Goal: Task Accomplishment & Management: Use online tool/utility

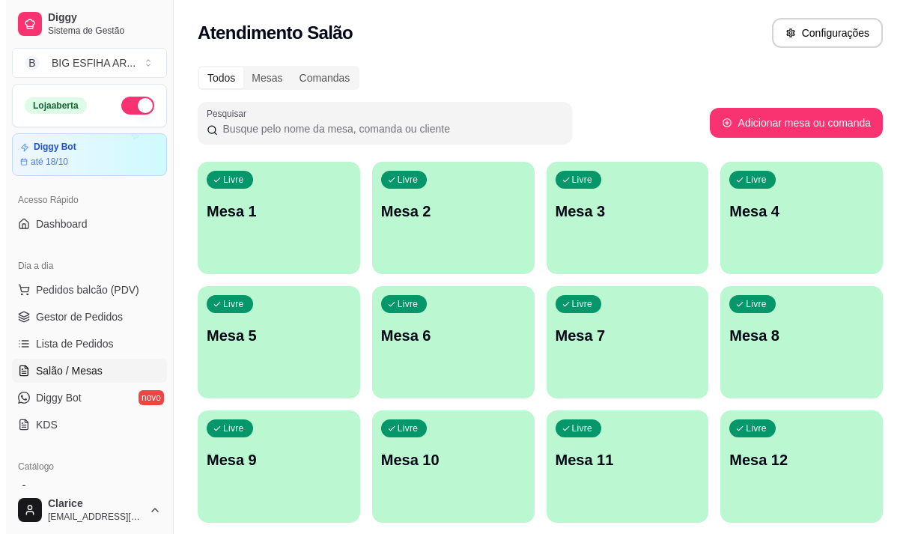
scroll to position [169, 0]
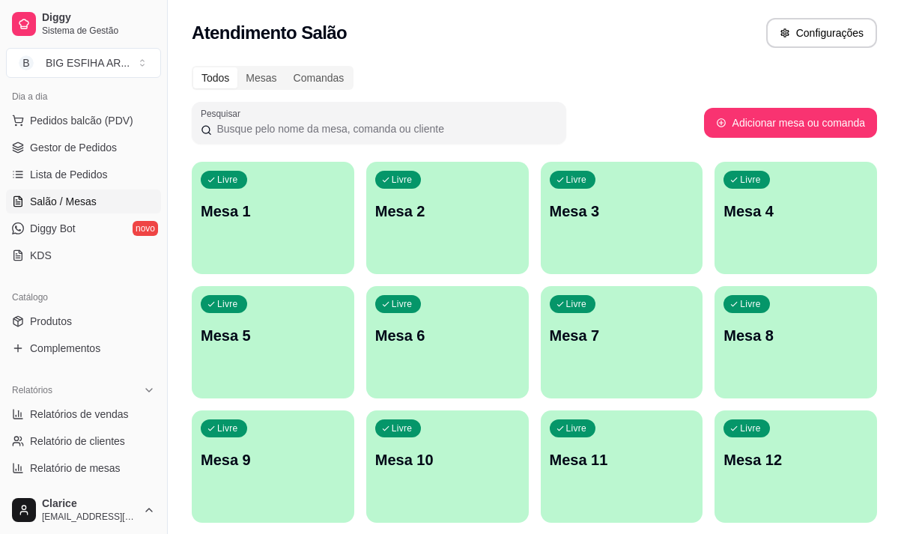
click at [605, 362] on div "Livre Mesa 7" at bounding box center [622, 333] width 163 height 94
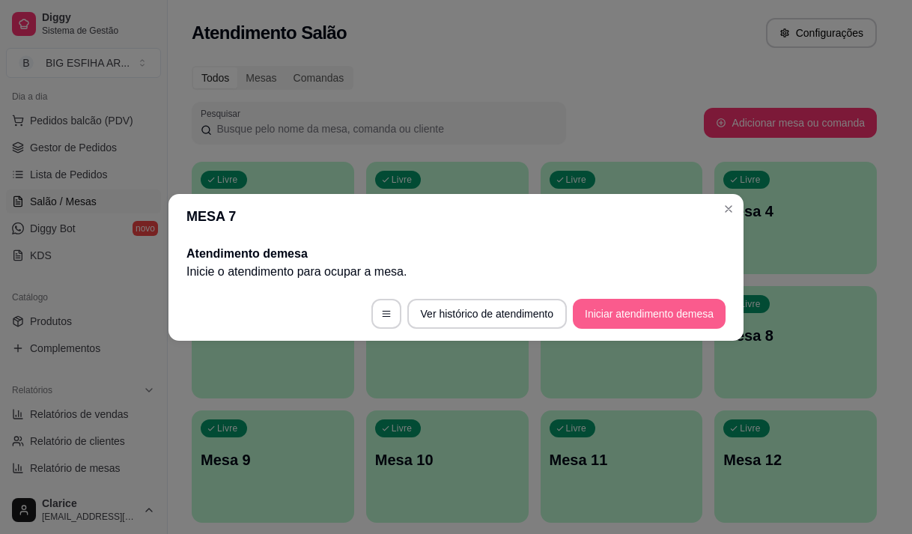
click at [632, 318] on button "Iniciar atendimento de mesa" at bounding box center [649, 314] width 153 height 30
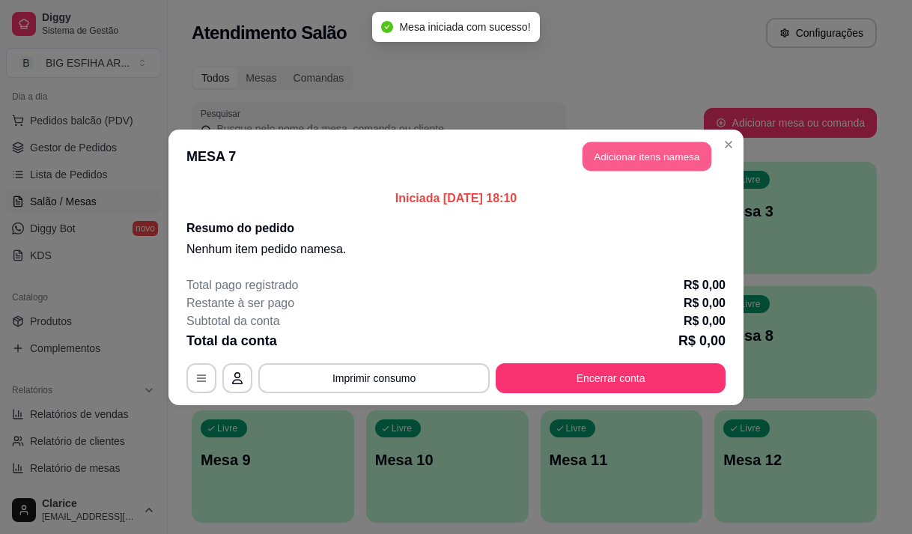
click at [641, 171] on button "Adicionar itens na mesa" at bounding box center [647, 156] width 129 height 29
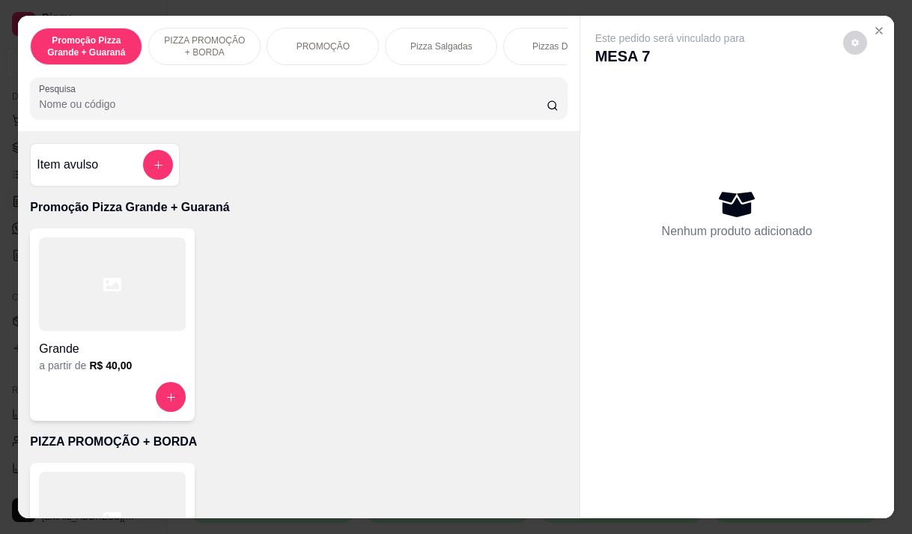
click at [213, 40] on p "PIZZA PROMOÇÃO + BORDA" at bounding box center [204, 46] width 87 height 24
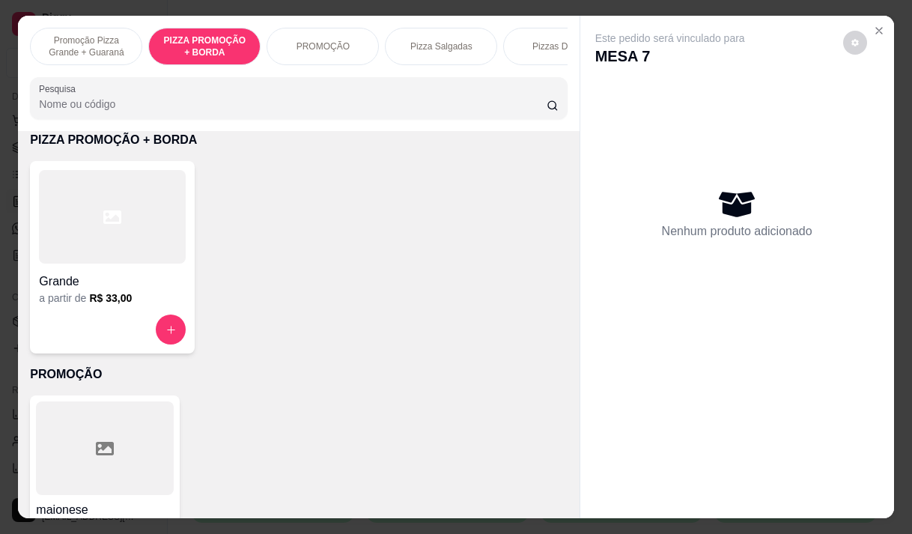
scroll to position [37, 0]
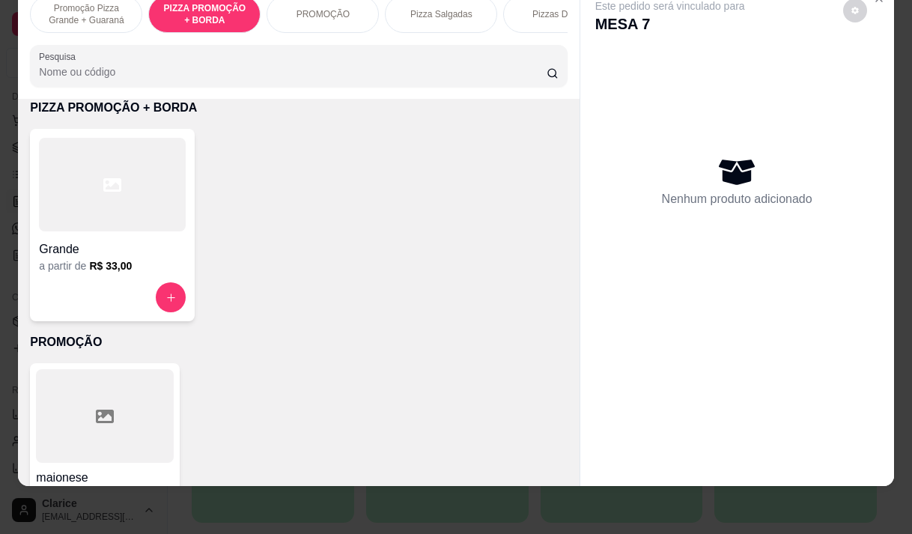
click at [121, 246] on h4 "Grande" at bounding box center [112, 249] width 147 height 18
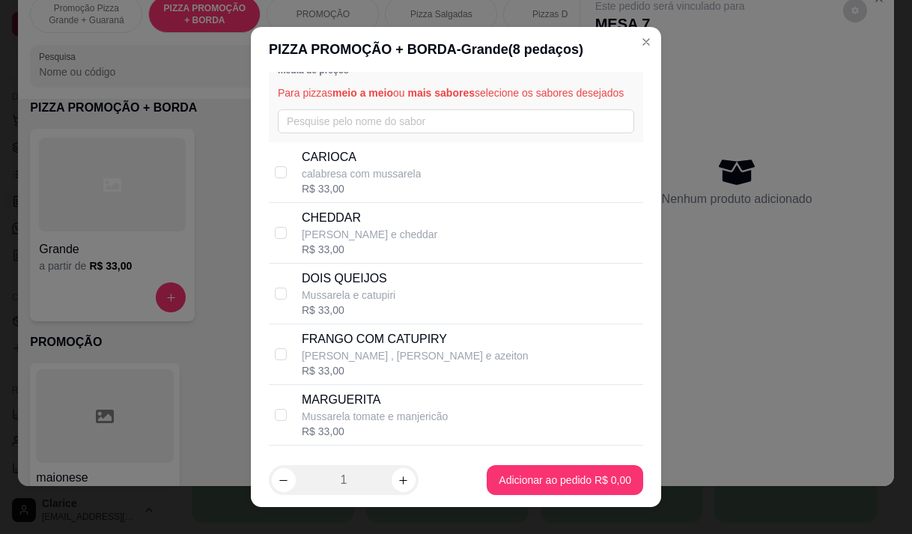
scroll to position [75, 0]
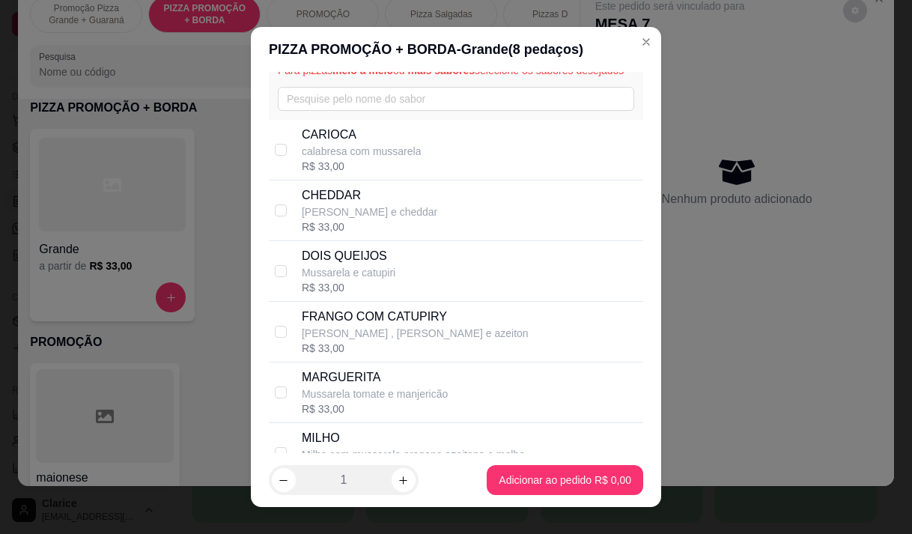
click at [417, 341] on p "[PERSON_NAME] , [PERSON_NAME] e azeiton" at bounding box center [415, 333] width 227 height 15
checkbox input "true"
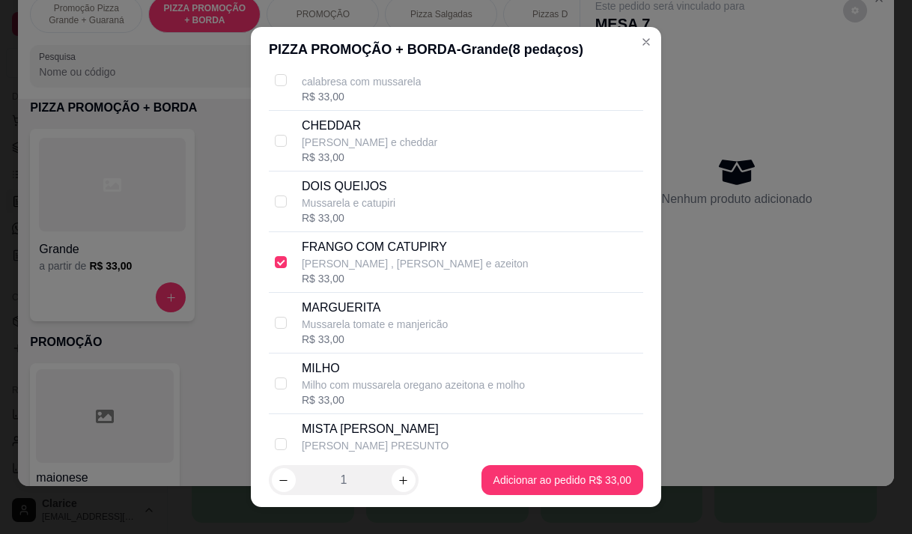
scroll to position [150, 0]
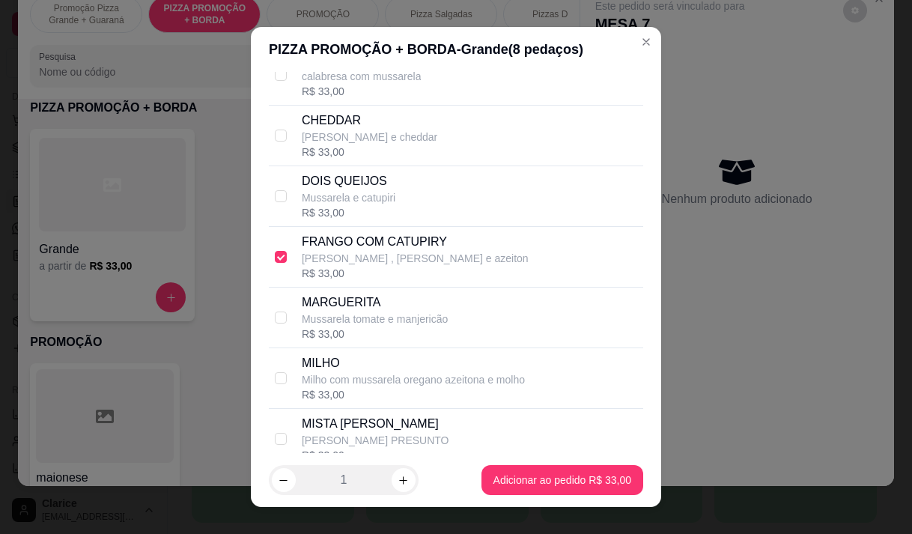
click at [419, 312] on p "MARGUERITA" at bounding box center [375, 303] width 146 height 18
checkbox input "true"
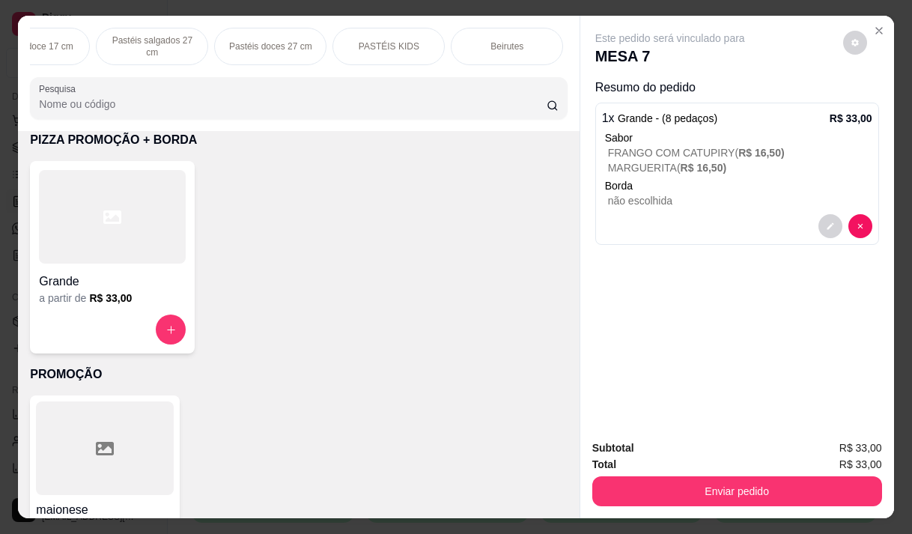
scroll to position [0, 410]
click at [29, 40] on p "Pizza Salgadas" at bounding box center [31, 46] width 62 height 12
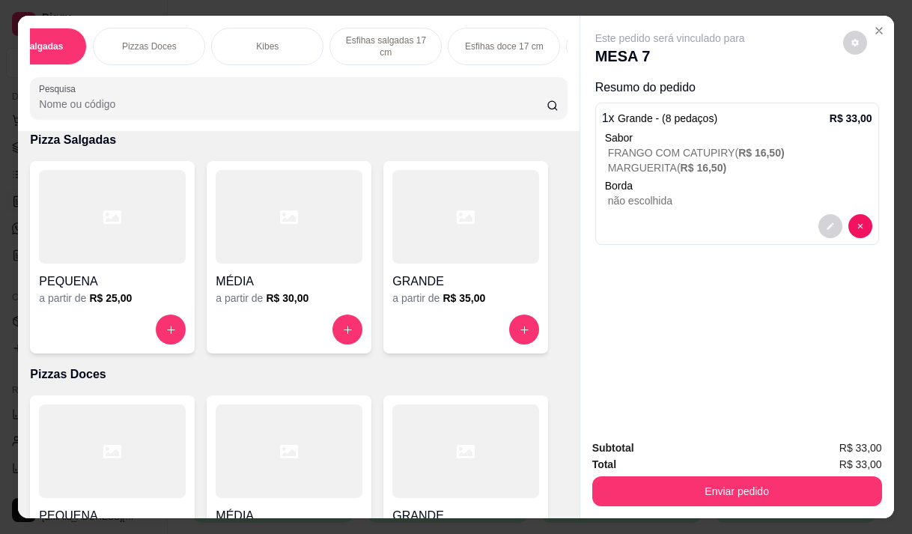
scroll to position [37, 0]
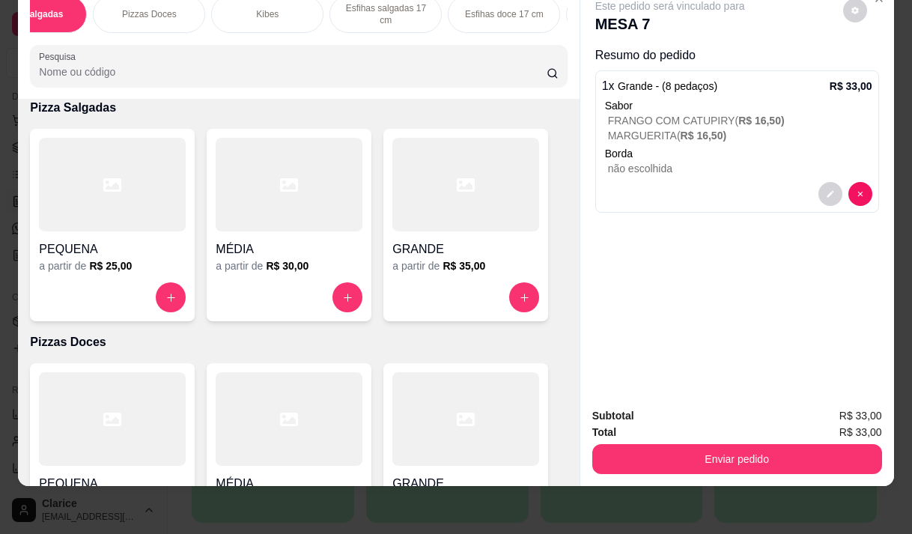
click at [440, 243] on h4 "GRANDE" at bounding box center [465, 249] width 147 height 18
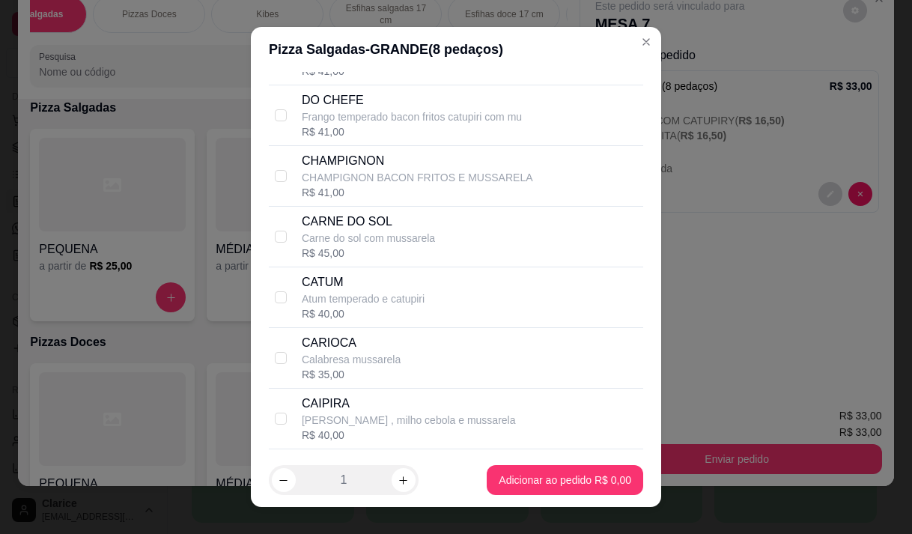
scroll to position [899, 0]
click at [434, 249] on div "CARNE DO SOL Carne do sol com mussarela R$ 45,00" at bounding box center [470, 236] width 336 height 48
checkbox input "true"
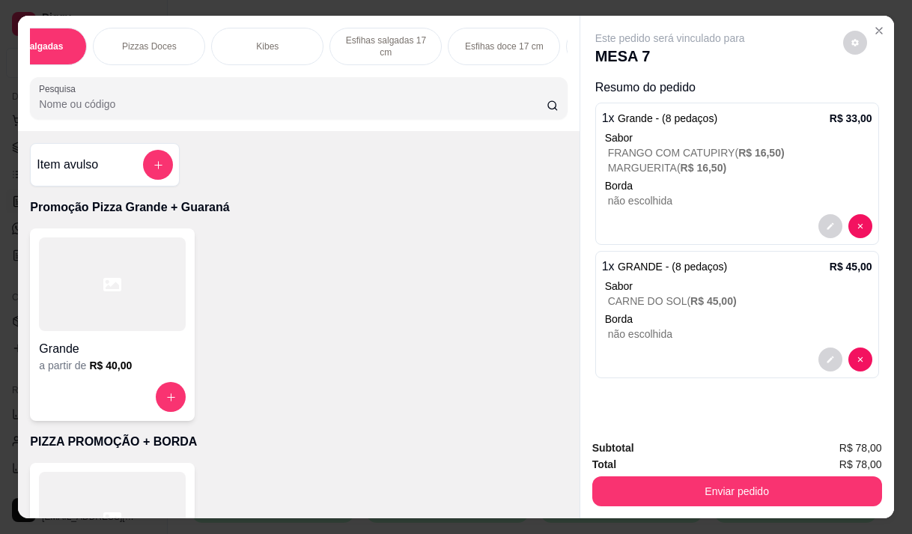
scroll to position [0, 0]
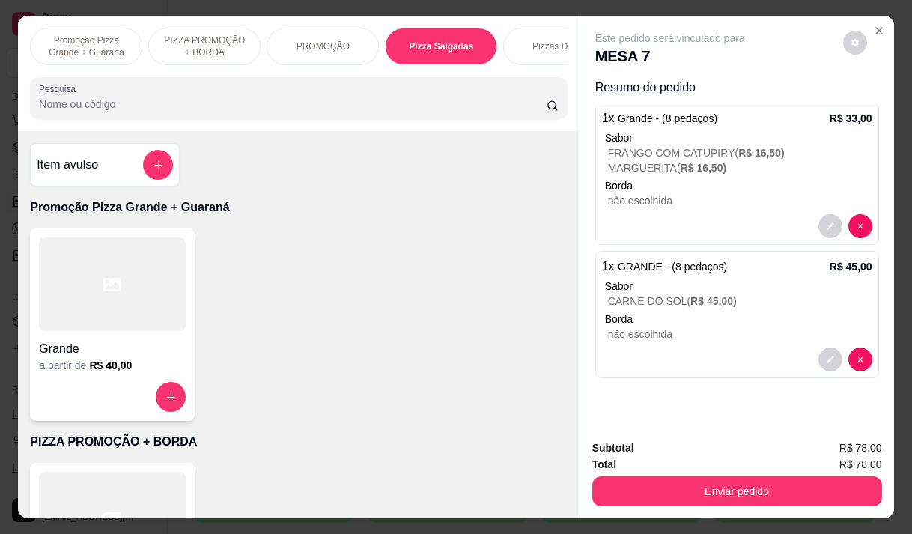
click at [193, 42] on p "PIZZA PROMOÇÃO + BORDA" at bounding box center [204, 46] width 87 height 24
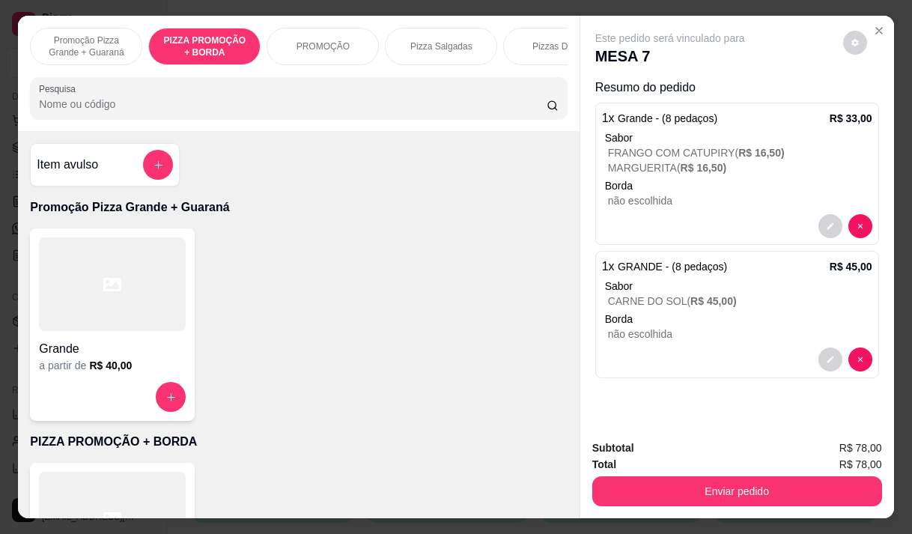
scroll to position [37, 0]
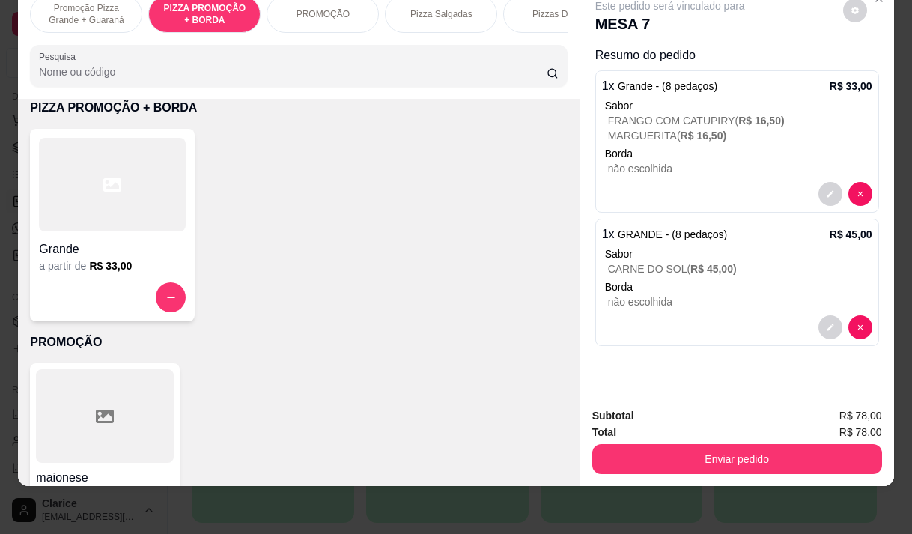
click at [100, 256] on h4 "Grande" at bounding box center [112, 249] width 147 height 18
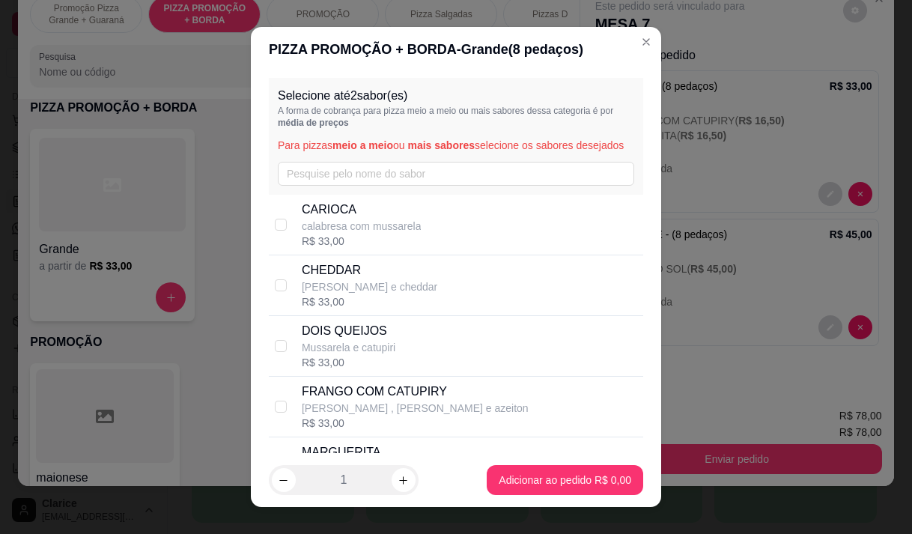
click at [374, 234] on p "calabresa com mussarela" at bounding box center [362, 226] width 120 height 15
checkbox input "true"
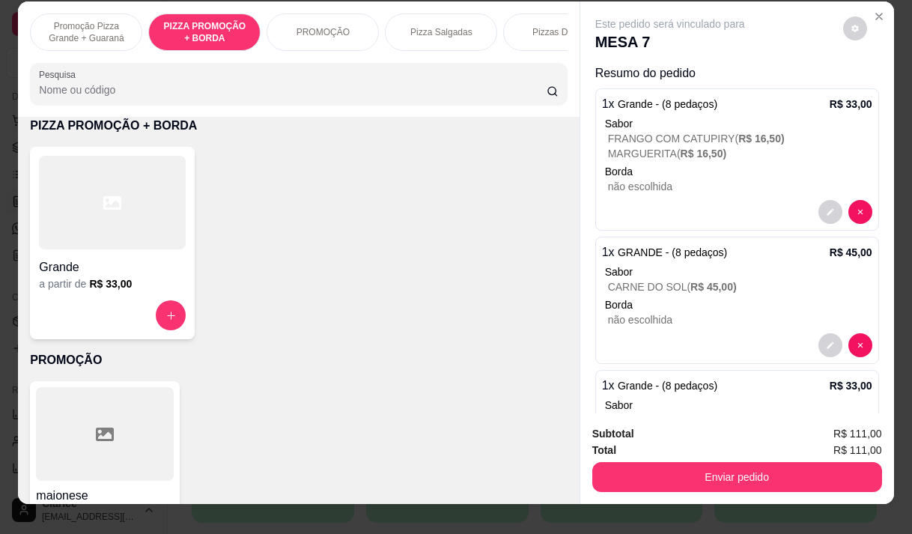
scroll to position [0, 0]
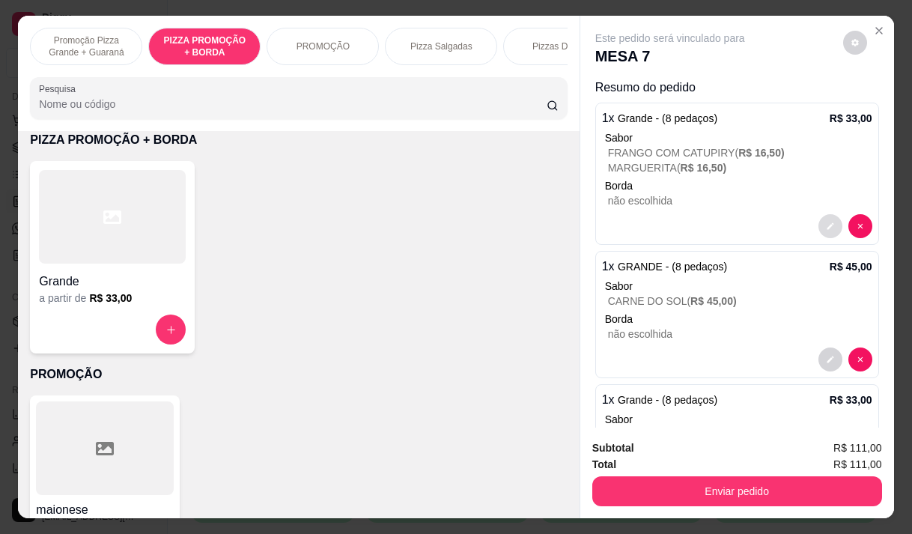
click at [826, 222] on icon "decrease-product-quantity" at bounding box center [830, 226] width 9 height 9
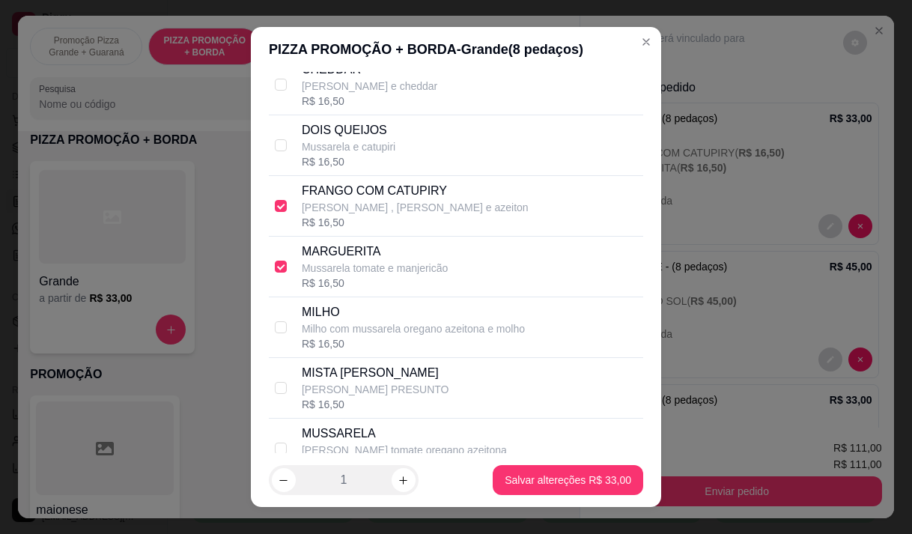
scroll to position [225, 0]
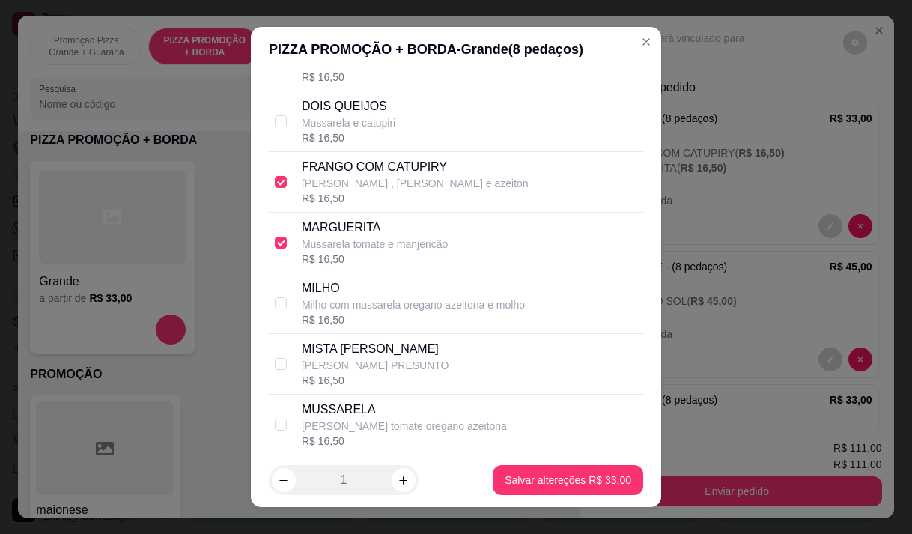
click at [326, 252] on p "Mussarela tomate e manjericão" at bounding box center [375, 244] width 146 height 15
checkbox input "false"
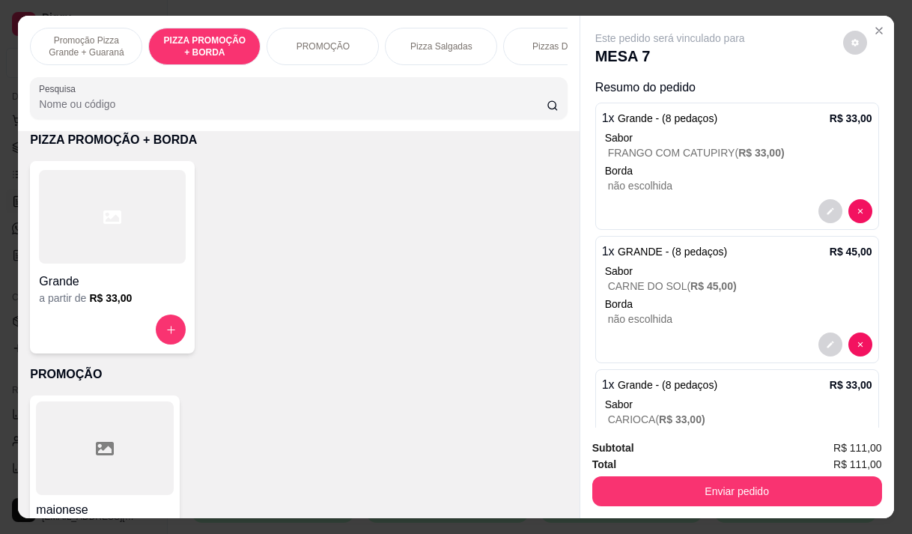
click at [89, 241] on div at bounding box center [112, 217] width 147 height 94
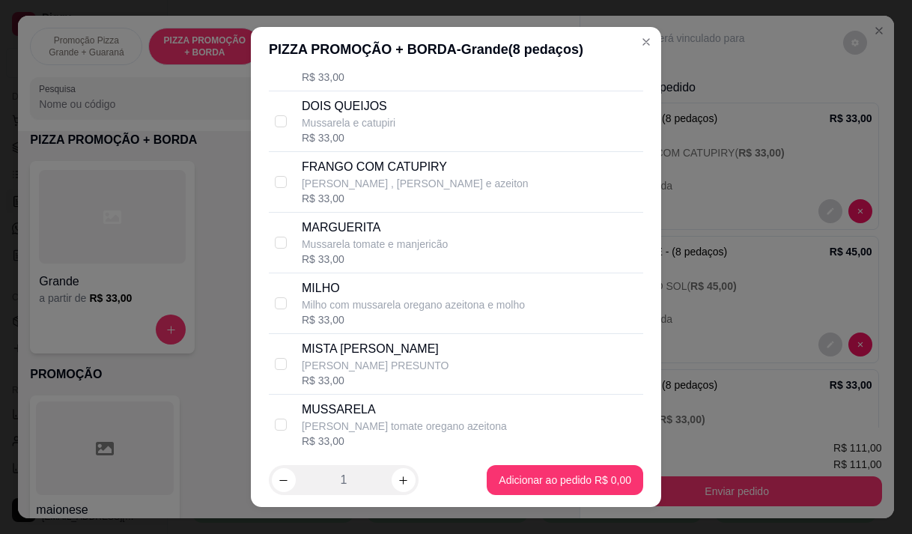
click at [425, 252] on p "Mussarela tomate e manjericão" at bounding box center [375, 244] width 146 height 15
checkbox input "true"
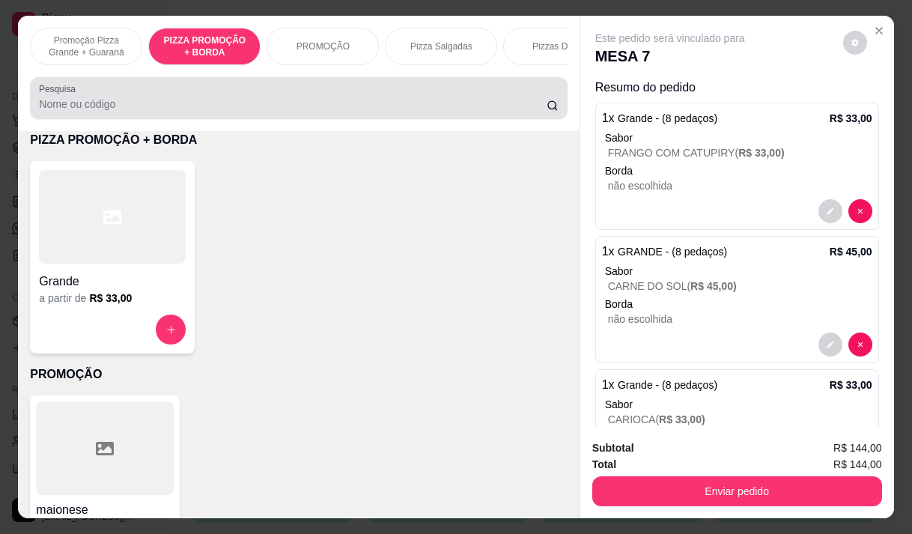
click at [52, 110] on input "Pesquisa" at bounding box center [293, 104] width 508 height 15
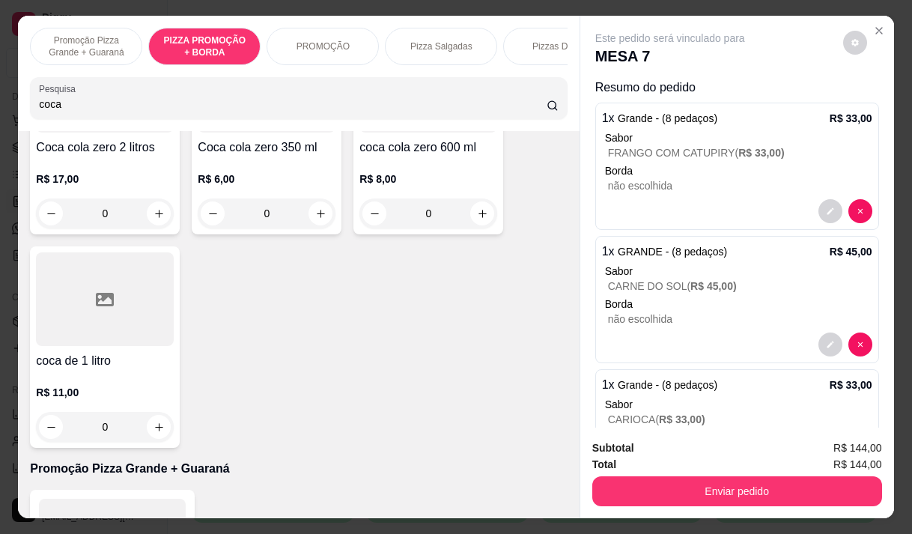
scroll to position [298, 0]
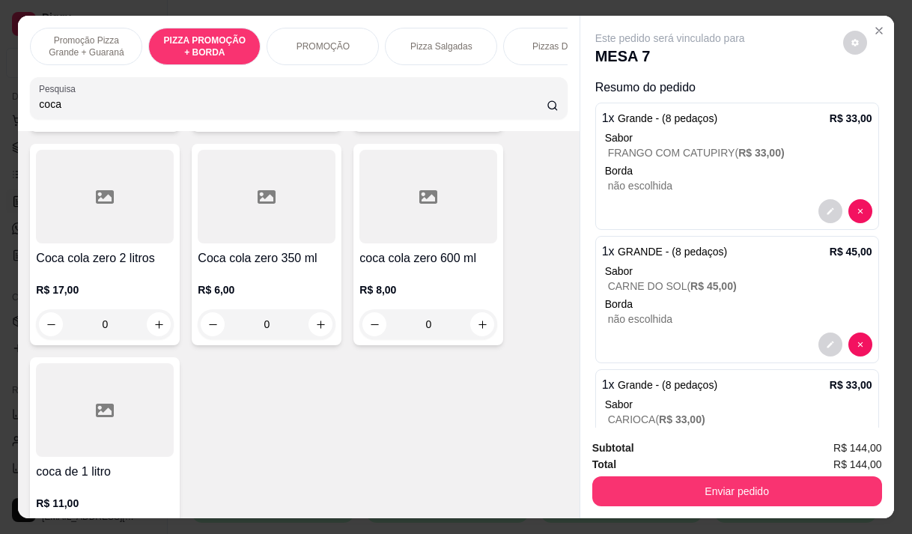
type input "coca"
click at [106, 264] on h4 "Coca cola zero 2 litros" at bounding box center [105, 258] width 138 height 18
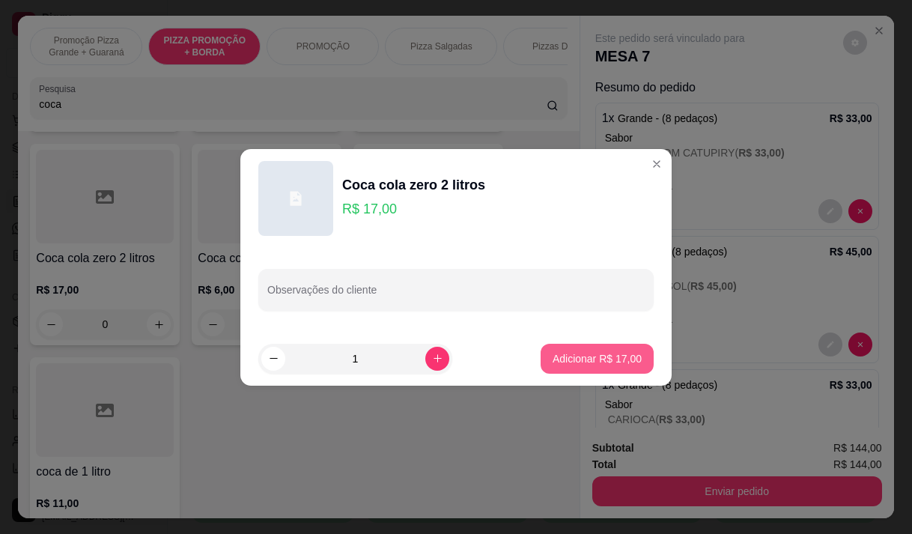
click at [562, 361] on p "Adicionar R$ 17,00" at bounding box center [597, 358] width 89 height 15
type input "1"
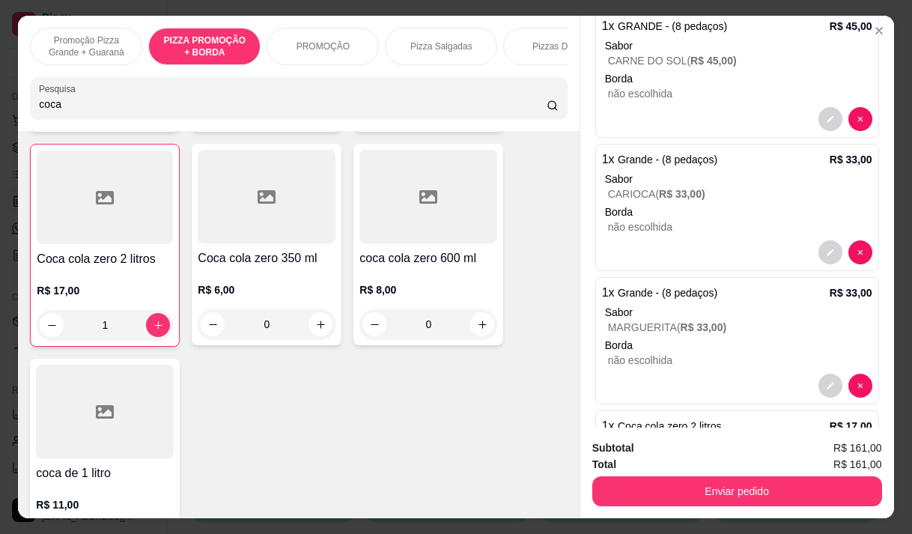
scroll to position [291, 0]
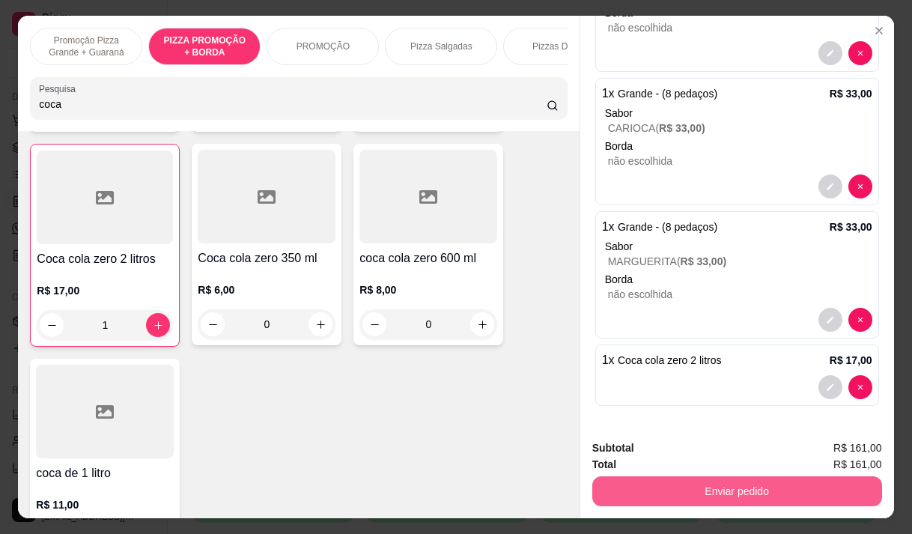
click at [710, 489] on button "Enviar pedido" at bounding box center [737, 491] width 290 height 30
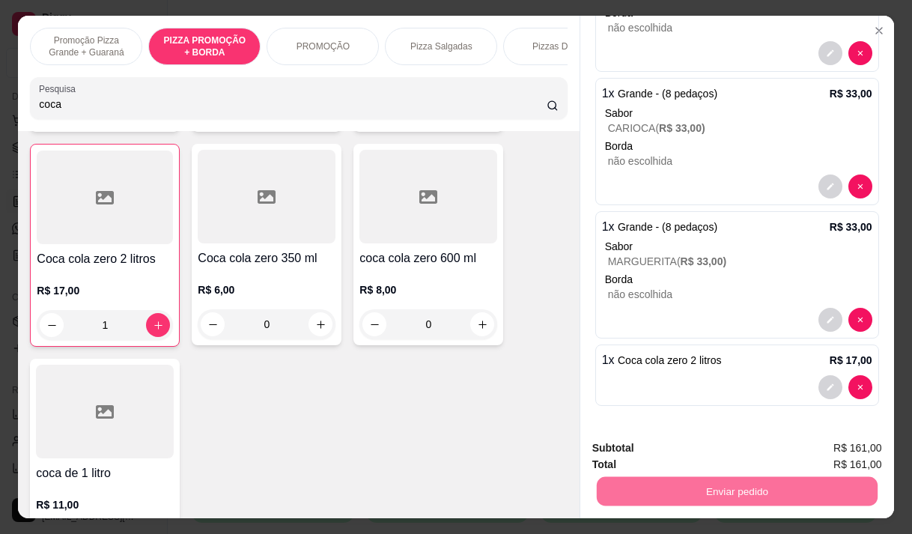
click at [816, 446] on button "Enviar pedido" at bounding box center [843, 448] width 82 height 28
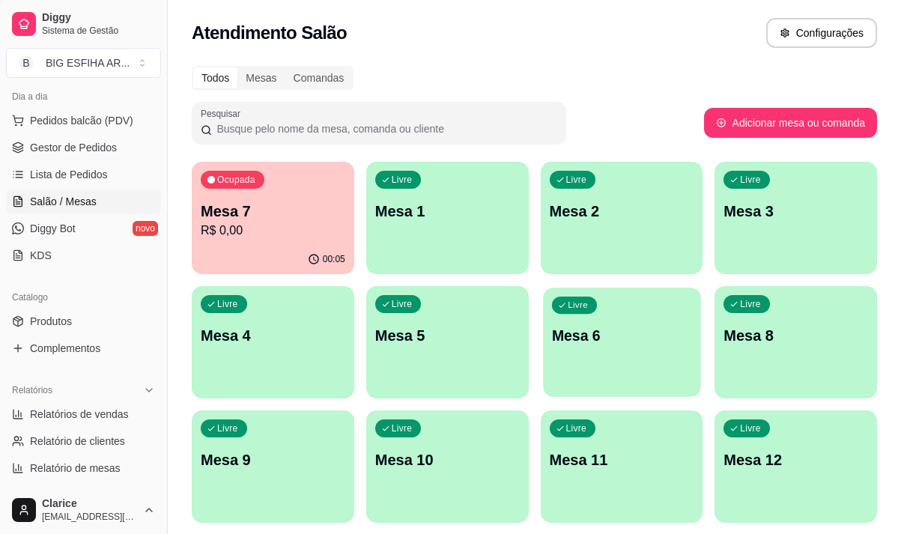
click at [613, 357] on div "Livre Mesa 6" at bounding box center [621, 333] width 157 height 91
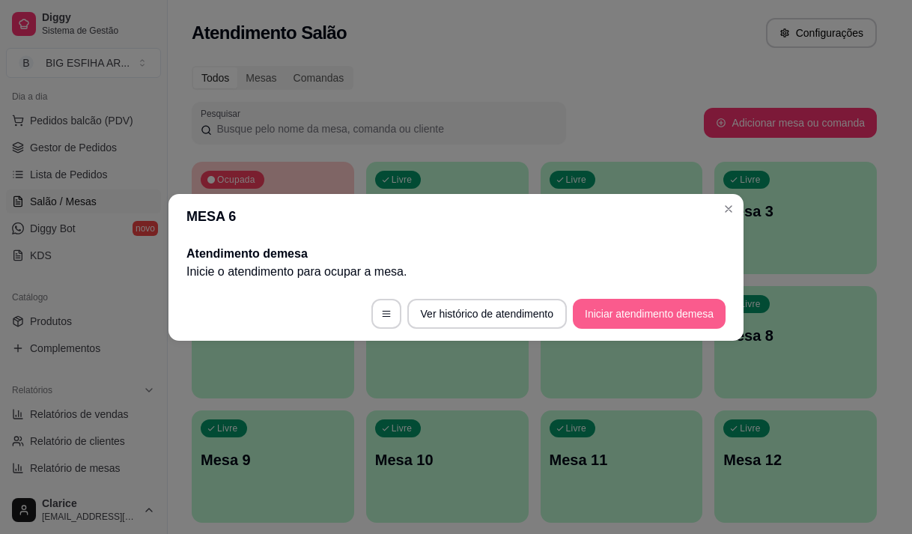
click at [654, 325] on button "Iniciar atendimento de mesa" at bounding box center [649, 314] width 153 height 30
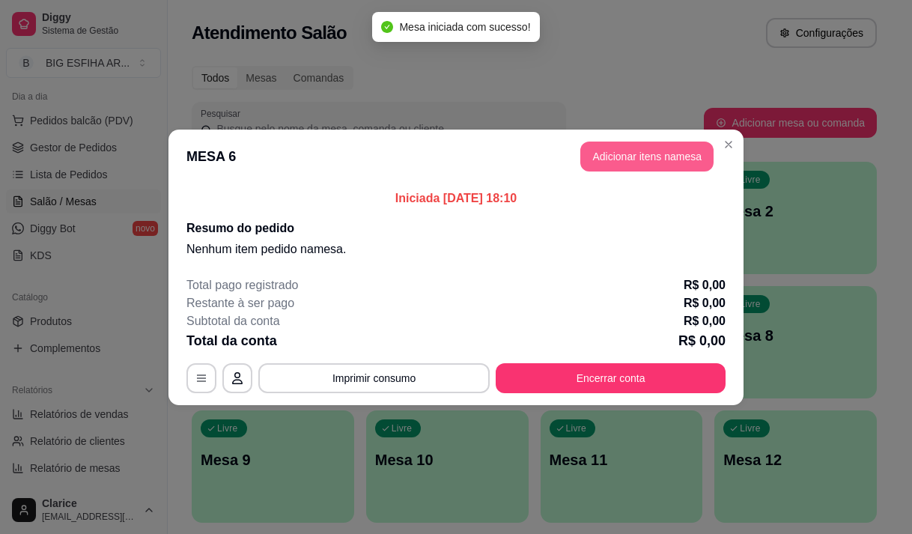
click at [652, 169] on button "Adicionar itens na mesa" at bounding box center [646, 157] width 133 height 30
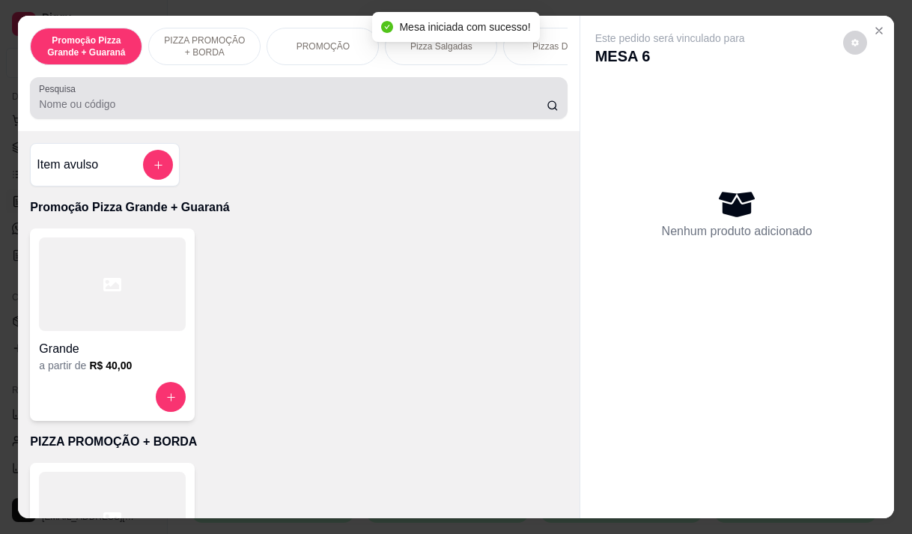
click at [330, 107] on input "Pesquisa" at bounding box center [293, 104] width 508 height 15
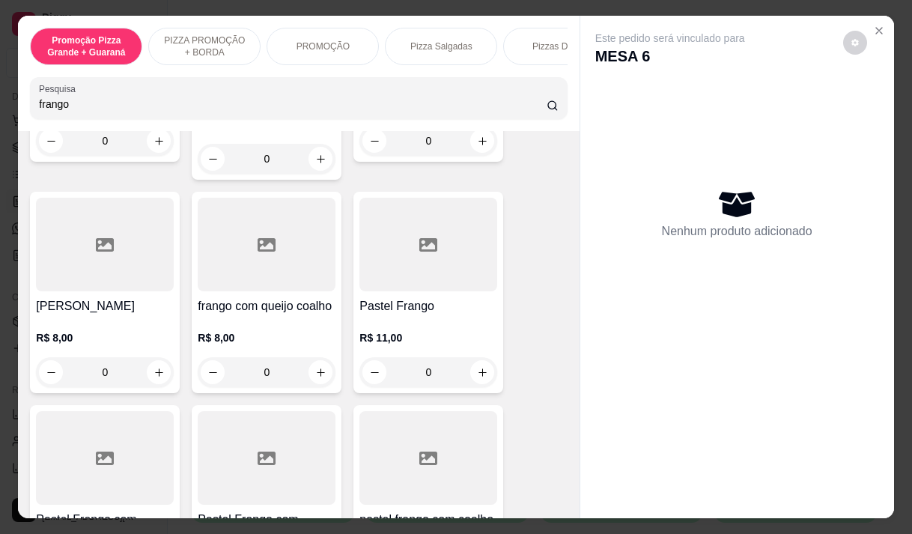
scroll to position [225, 0]
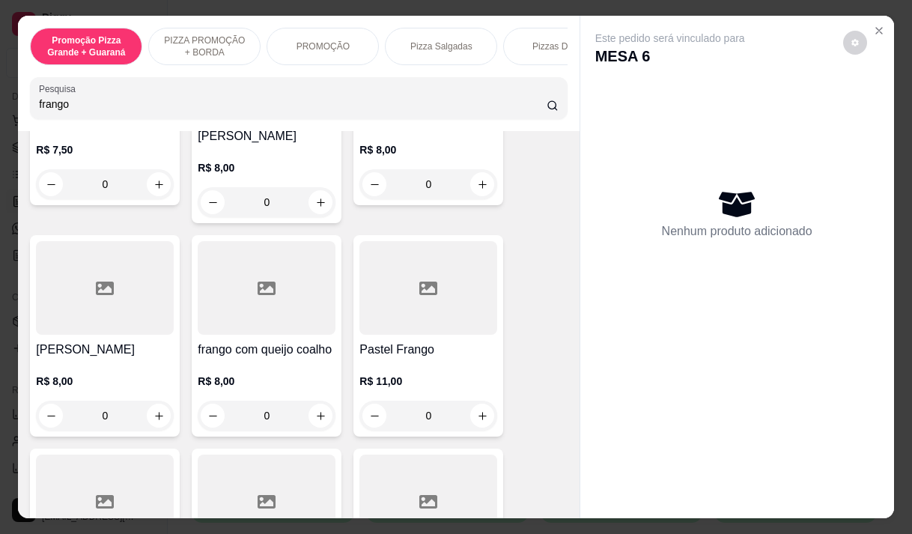
type input "frango"
click at [443, 315] on div at bounding box center [429, 288] width 138 height 94
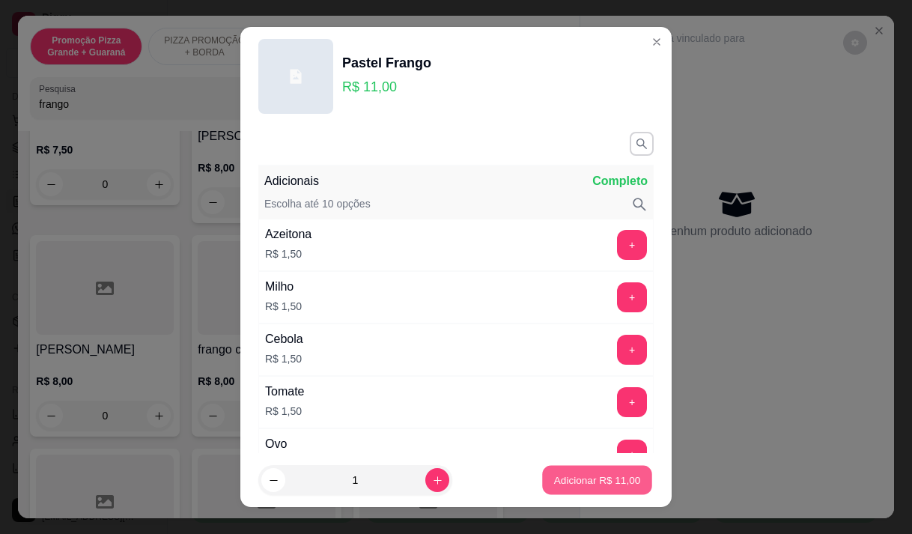
click at [581, 482] on p "Adicionar R$ 11,00" at bounding box center [597, 480] width 87 height 14
type input "1"
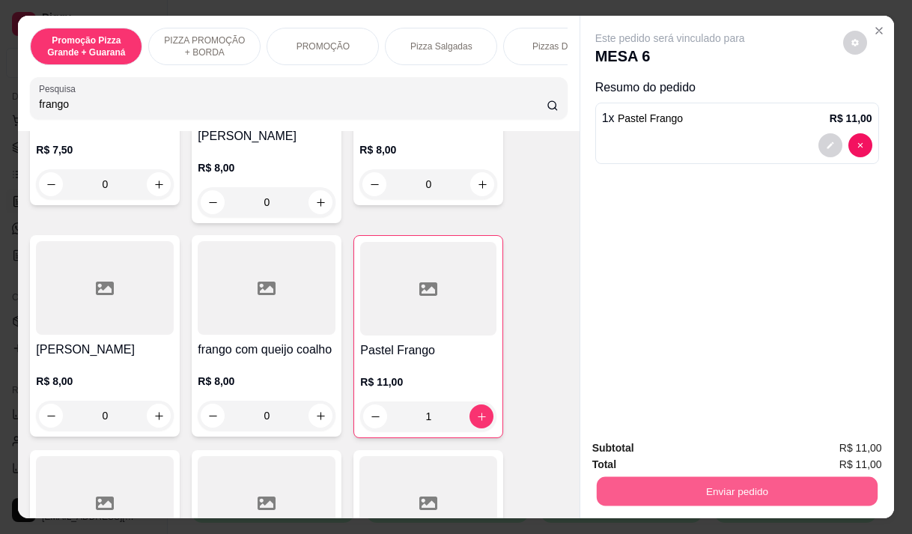
click at [718, 479] on button "Enviar pedido" at bounding box center [736, 490] width 281 height 29
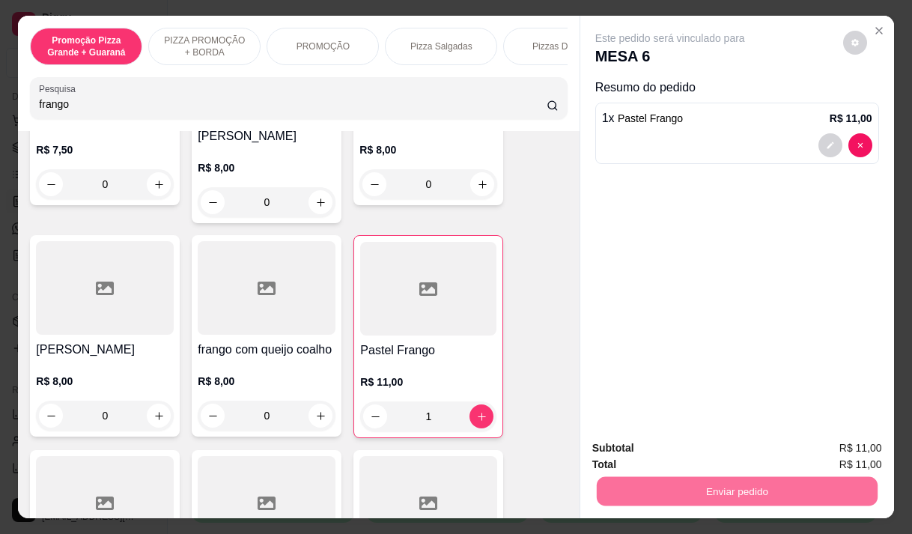
click at [831, 447] on button "Enviar pedido" at bounding box center [843, 448] width 85 height 28
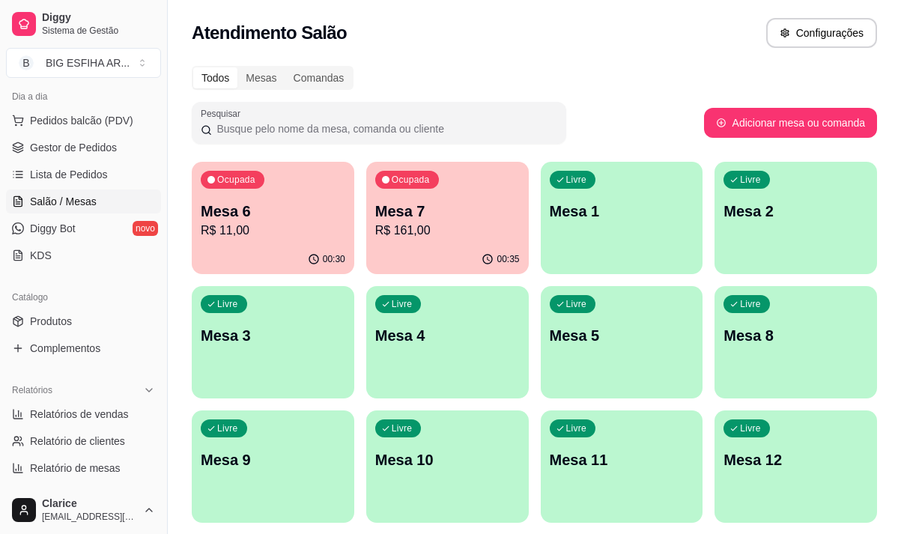
click at [579, 370] on div "Livre Mesa 5" at bounding box center [622, 333] width 163 height 94
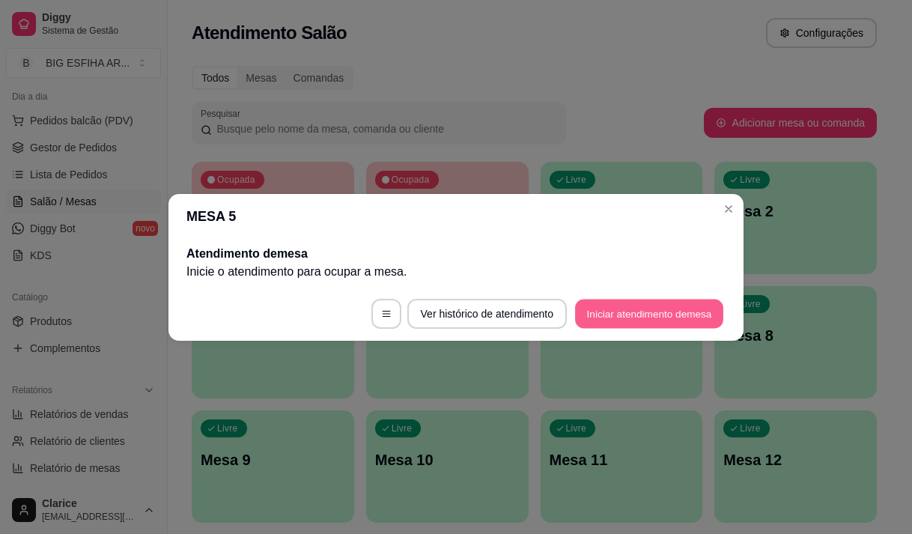
click at [628, 311] on button "Iniciar atendimento de mesa" at bounding box center [649, 313] width 148 height 29
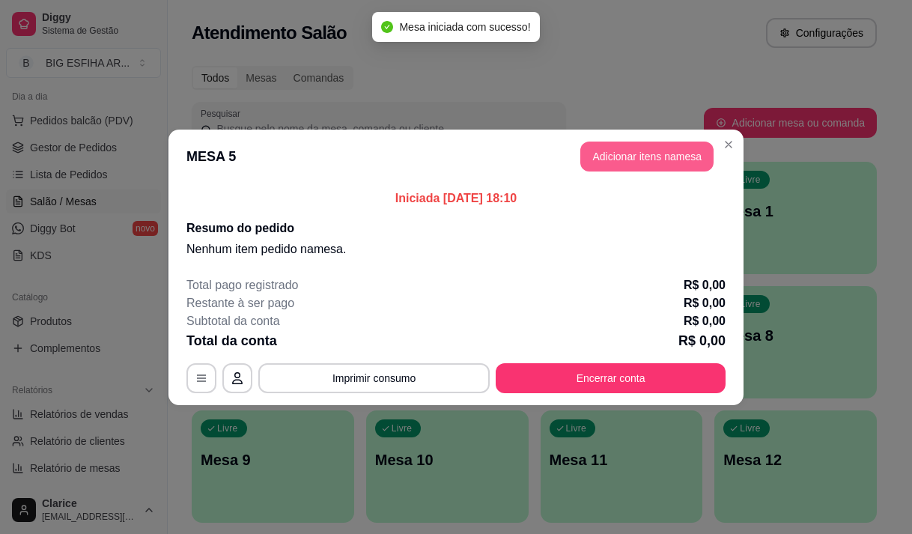
click at [633, 162] on button "Adicionar itens na mesa" at bounding box center [646, 157] width 133 height 30
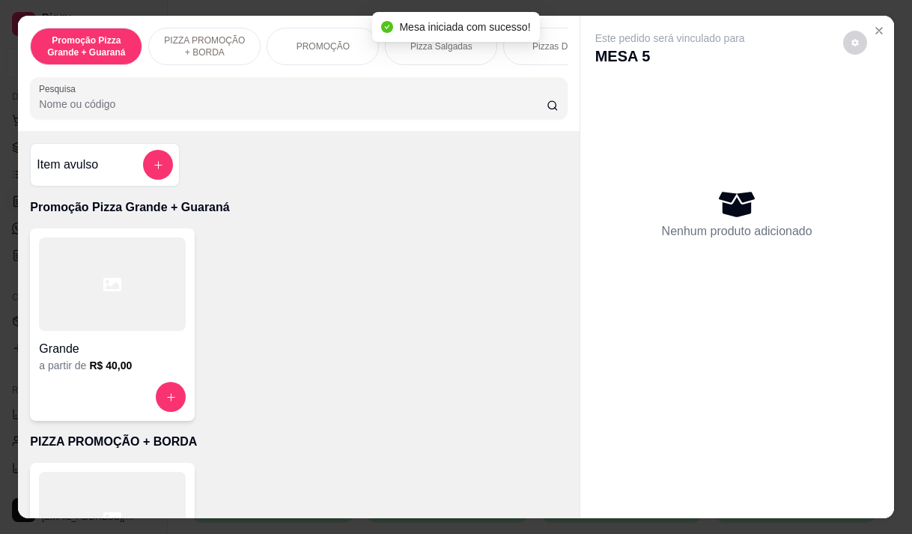
click at [178, 49] on p "PIZZA PROMOÇÃO + BORDA" at bounding box center [204, 46] width 87 height 24
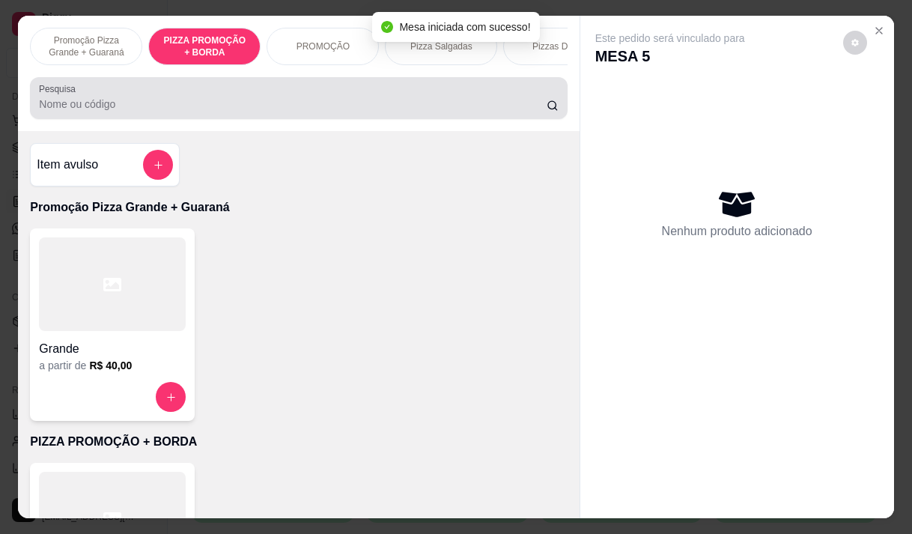
scroll to position [37, 0]
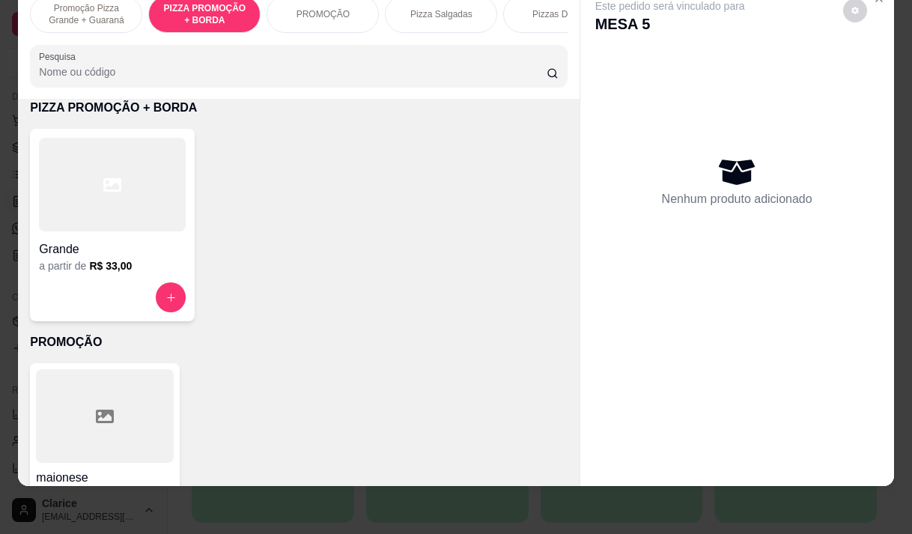
click at [112, 251] on h4 "Grande" at bounding box center [112, 249] width 147 height 18
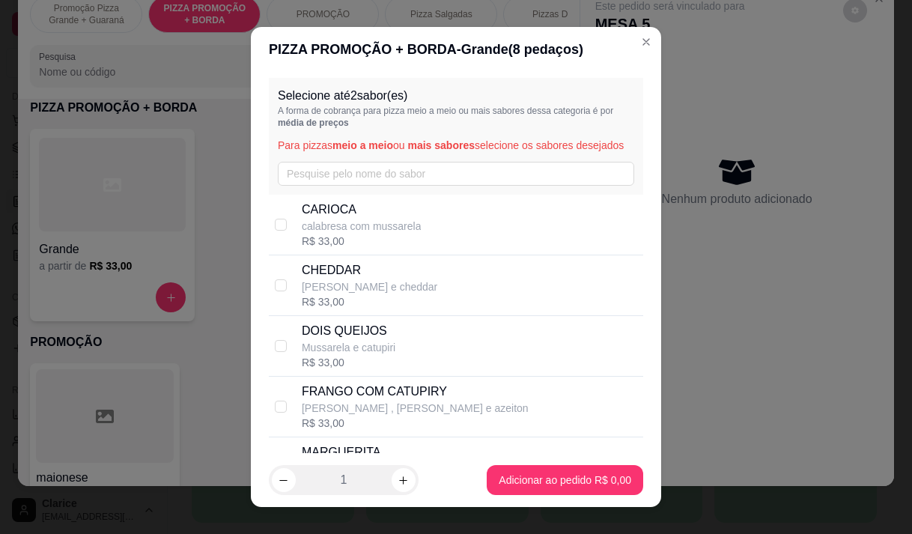
click at [351, 234] on p "calabresa com mussarela" at bounding box center [362, 226] width 120 height 15
checkbox input "true"
click at [341, 340] on p "DOIS QUEIJOS" at bounding box center [349, 331] width 94 height 18
checkbox input "true"
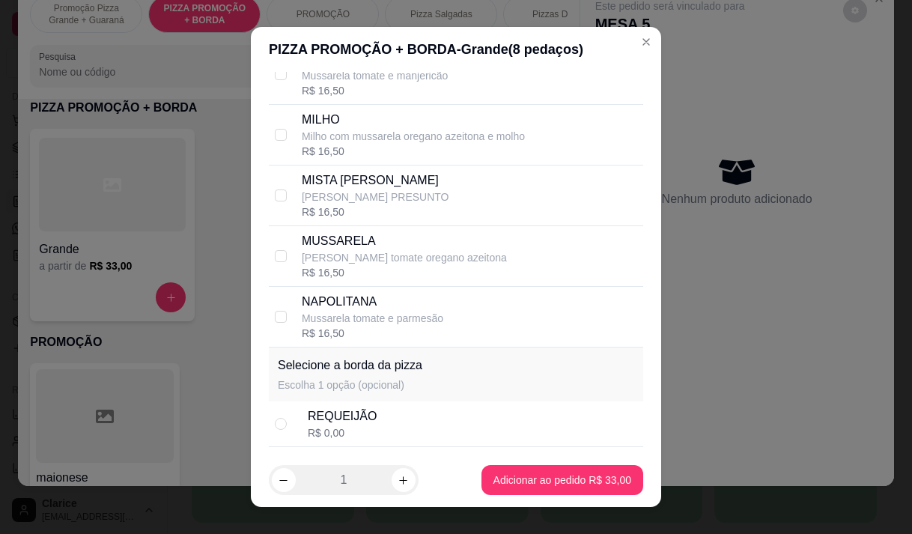
scroll to position [513, 0]
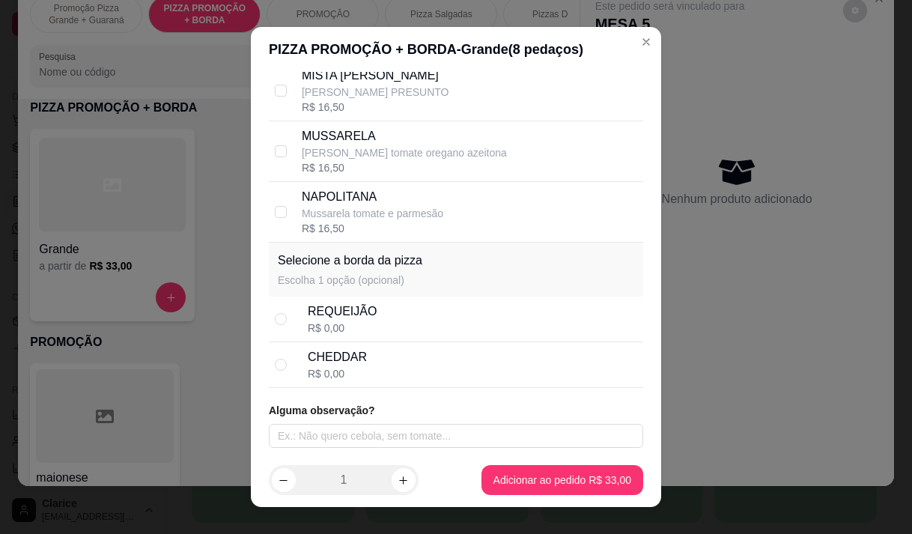
click at [362, 373] on div "CHEDDAR R$ 0,00" at bounding box center [473, 364] width 330 height 33
radio input "true"
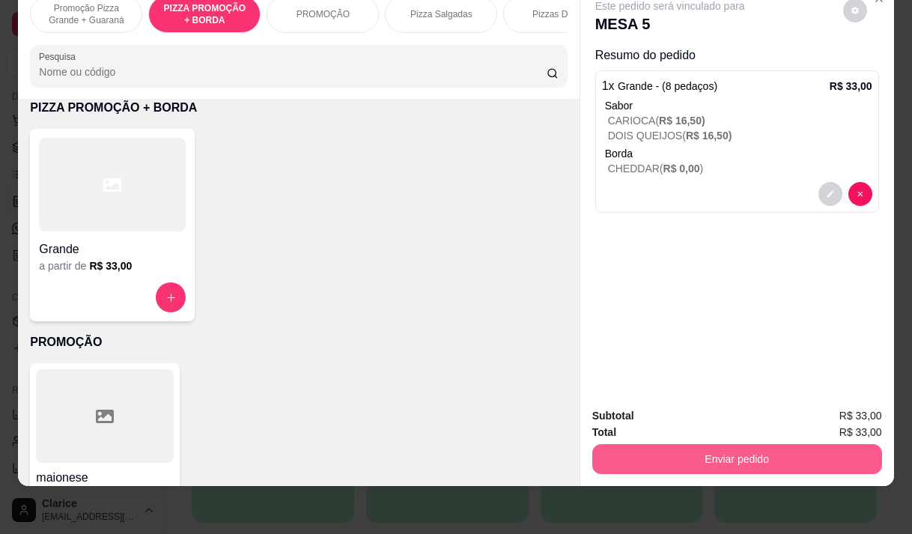
click at [607, 444] on button "Enviar pedido" at bounding box center [737, 459] width 290 height 30
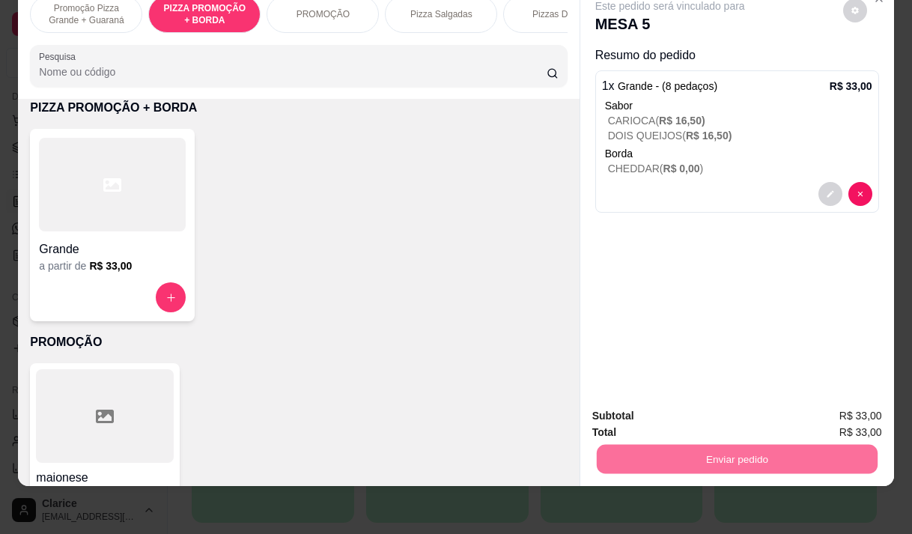
click at [838, 413] on button "Enviar pedido" at bounding box center [843, 411] width 82 height 28
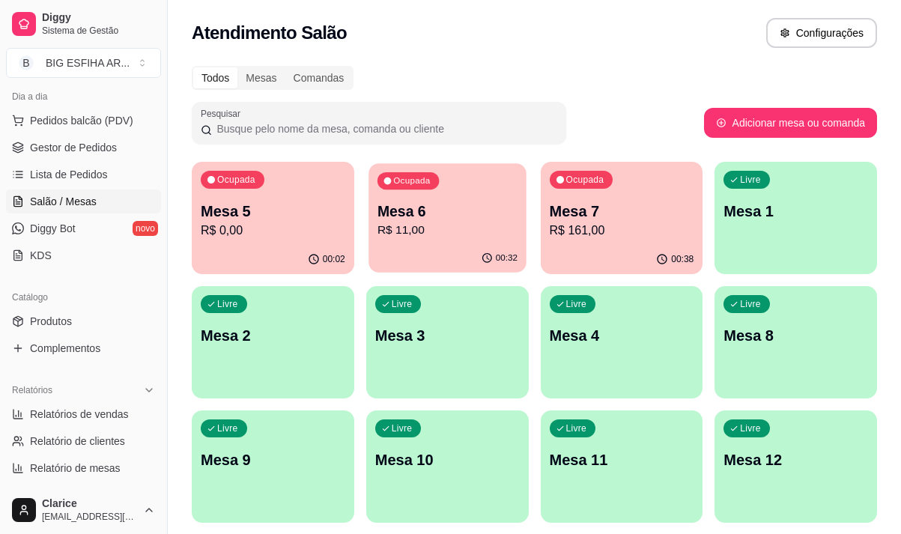
click at [415, 254] on div "00:32" at bounding box center [446, 258] width 157 height 28
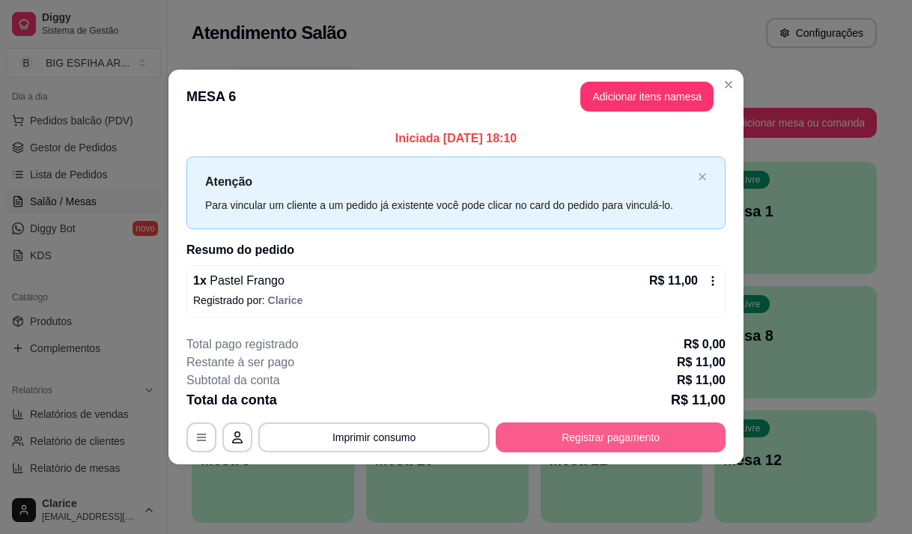
click at [570, 439] on button "Registrar pagamento" at bounding box center [611, 437] width 230 height 30
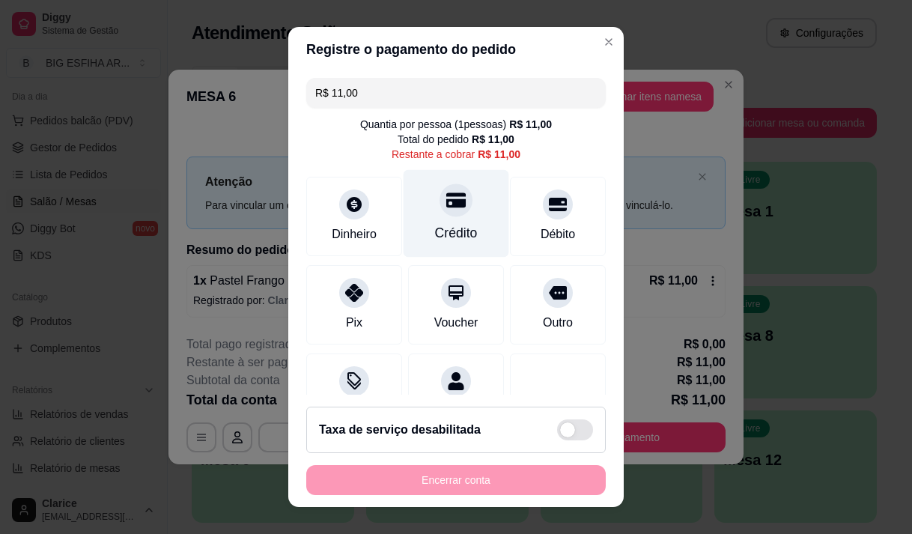
click at [449, 217] on div "Crédito" at bounding box center [457, 213] width 106 height 88
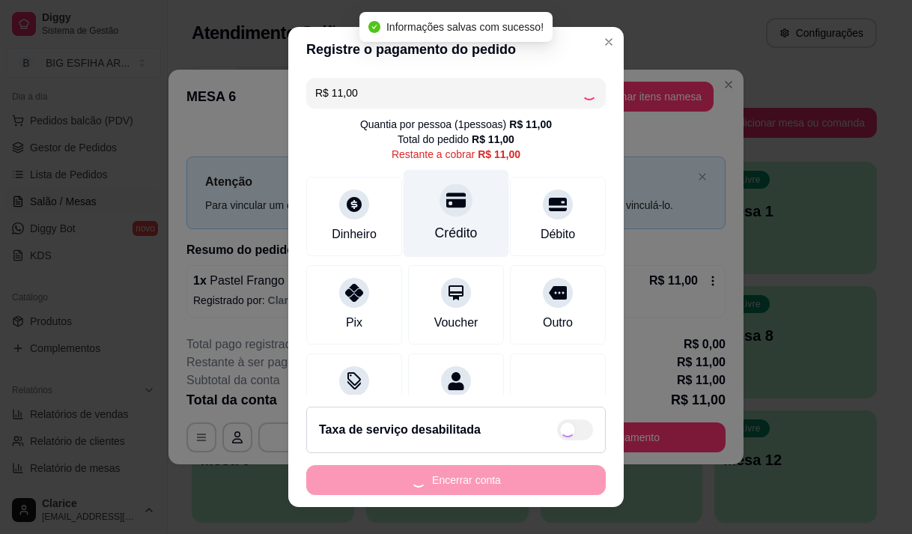
type input "R$ 0,00"
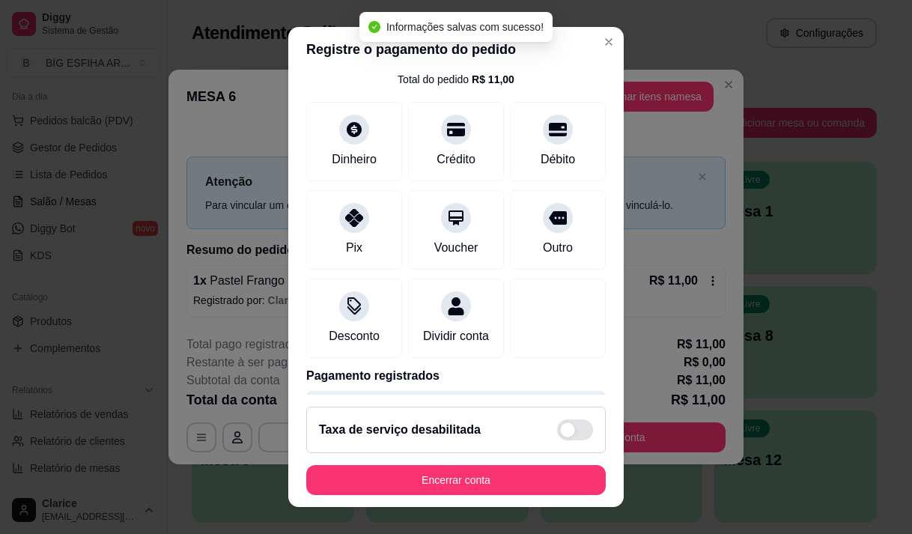
scroll to position [124, 0]
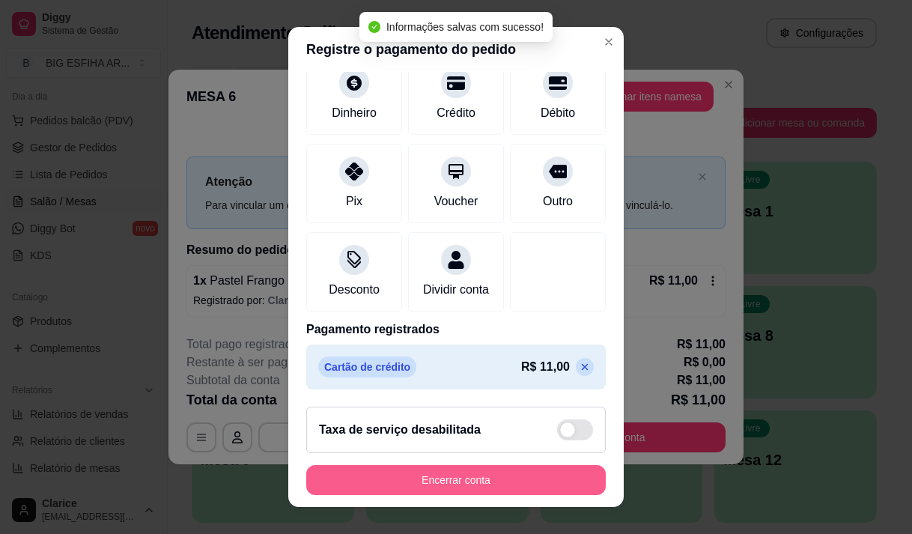
click at [470, 476] on button "Encerrar conta" at bounding box center [456, 480] width 300 height 30
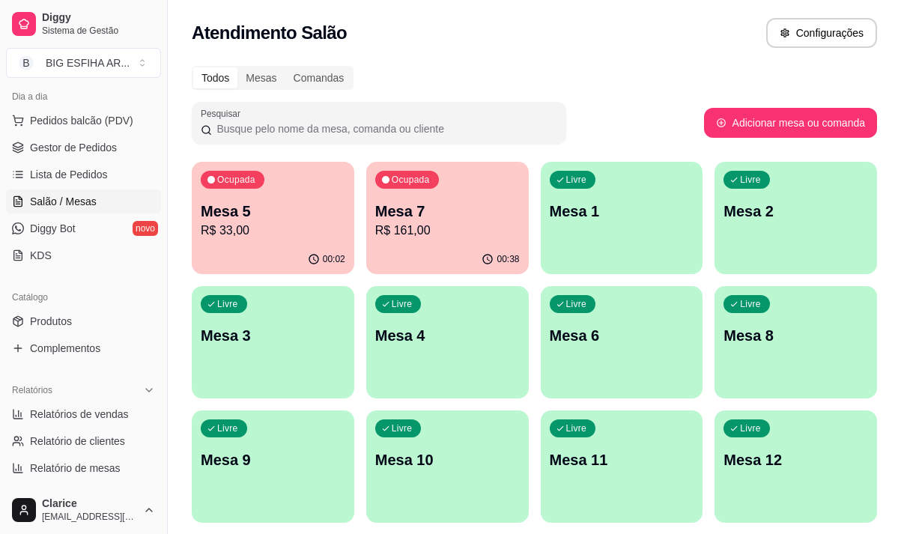
click at [269, 235] on p "R$ 33,00" at bounding box center [273, 231] width 145 height 18
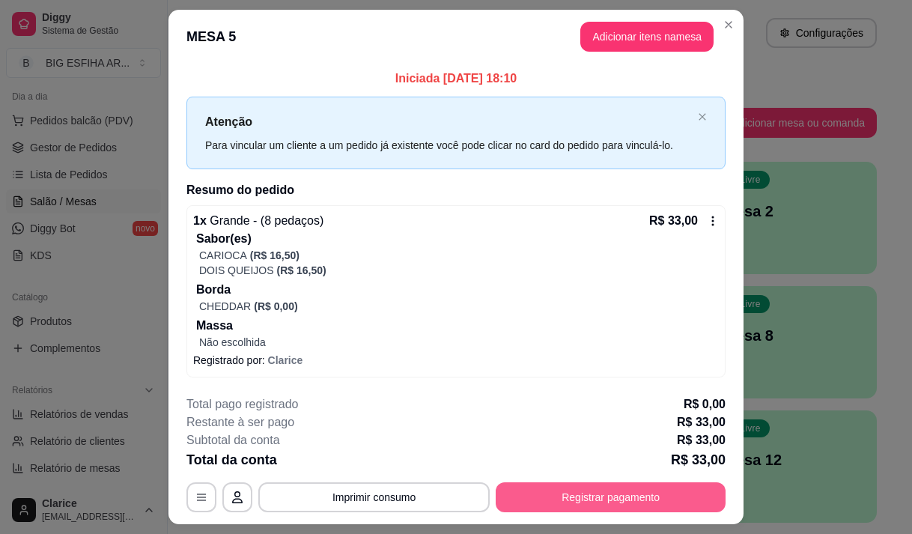
click at [556, 488] on button "Registrar pagamento" at bounding box center [611, 497] width 230 height 30
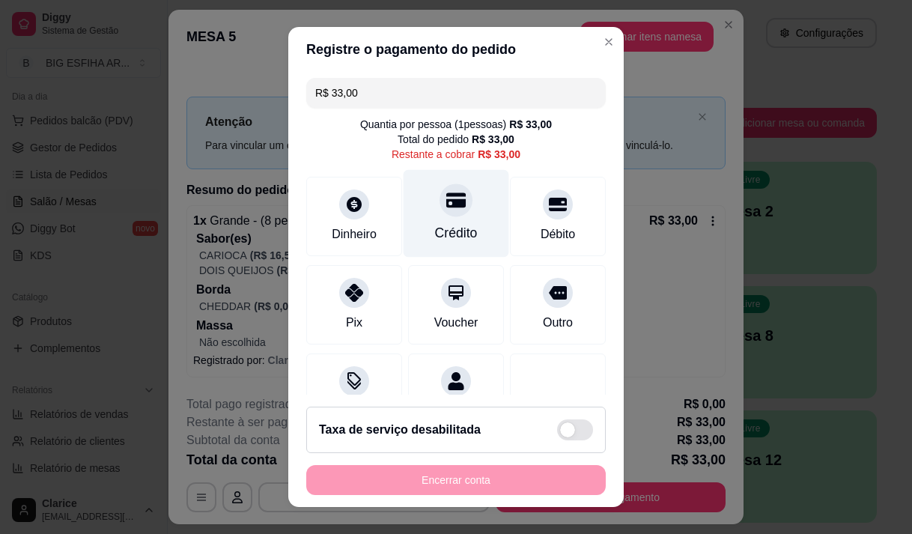
click at [420, 210] on div "Crédito" at bounding box center [457, 213] width 106 height 88
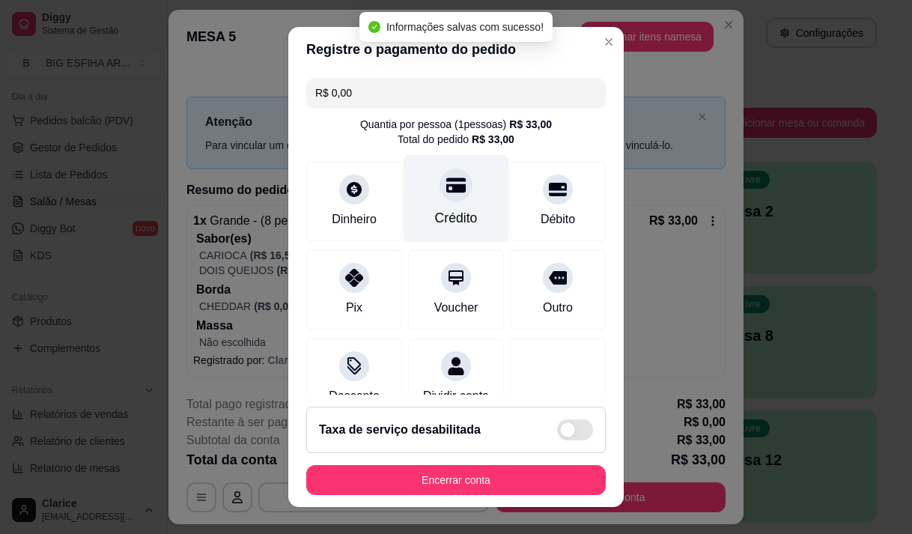
type input "R$ 0,00"
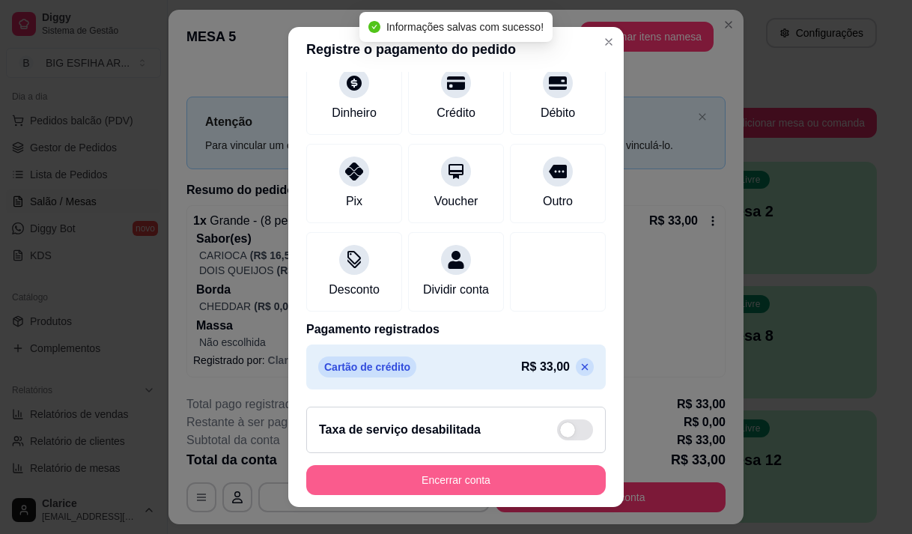
click at [456, 482] on button "Encerrar conta" at bounding box center [456, 480] width 300 height 30
